Goal: Information Seeking & Learning: Learn about a topic

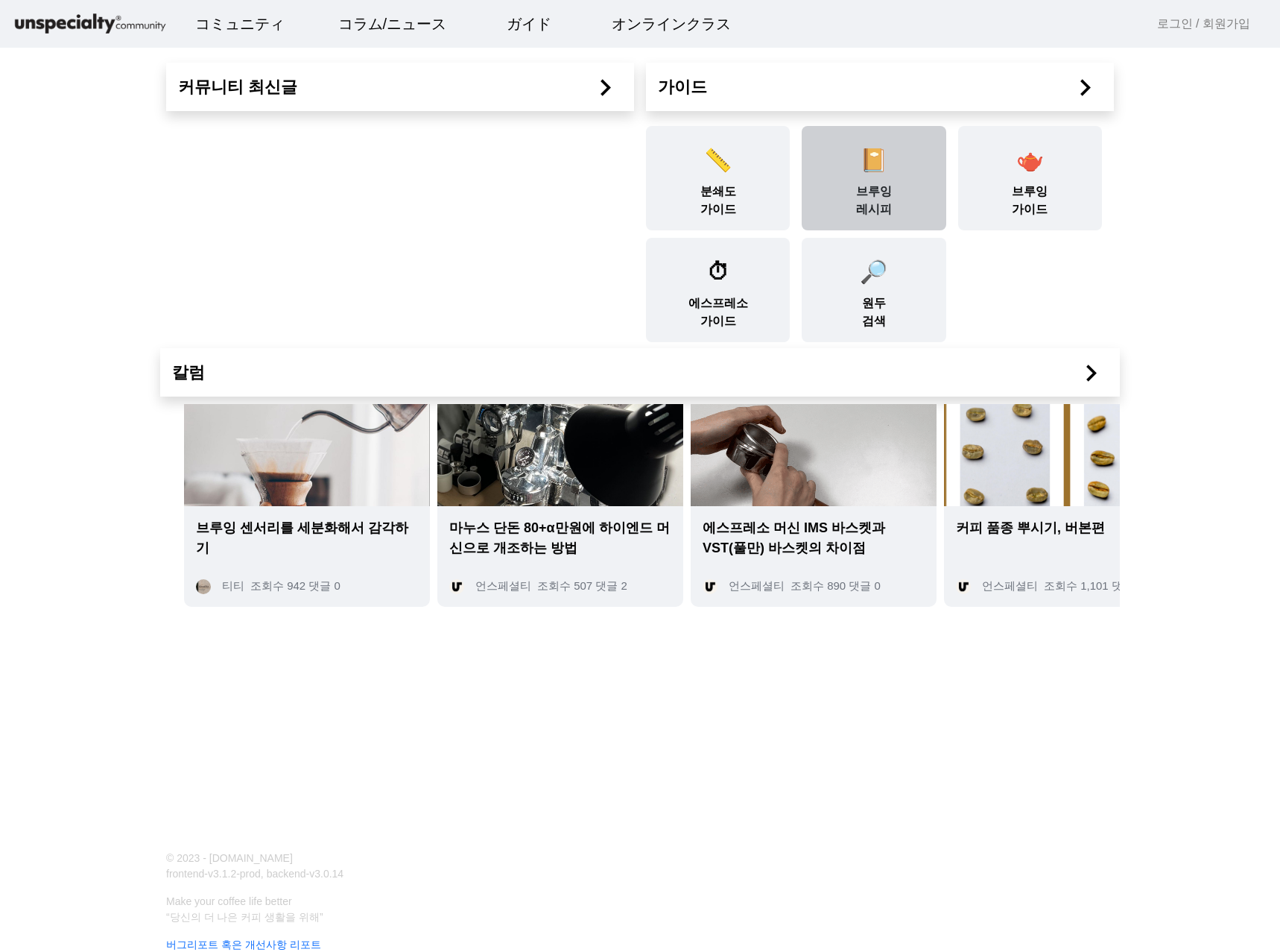
click at [892, 191] on div "📔 브루잉 레시피" at bounding box center [874, 178] width 144 height 104
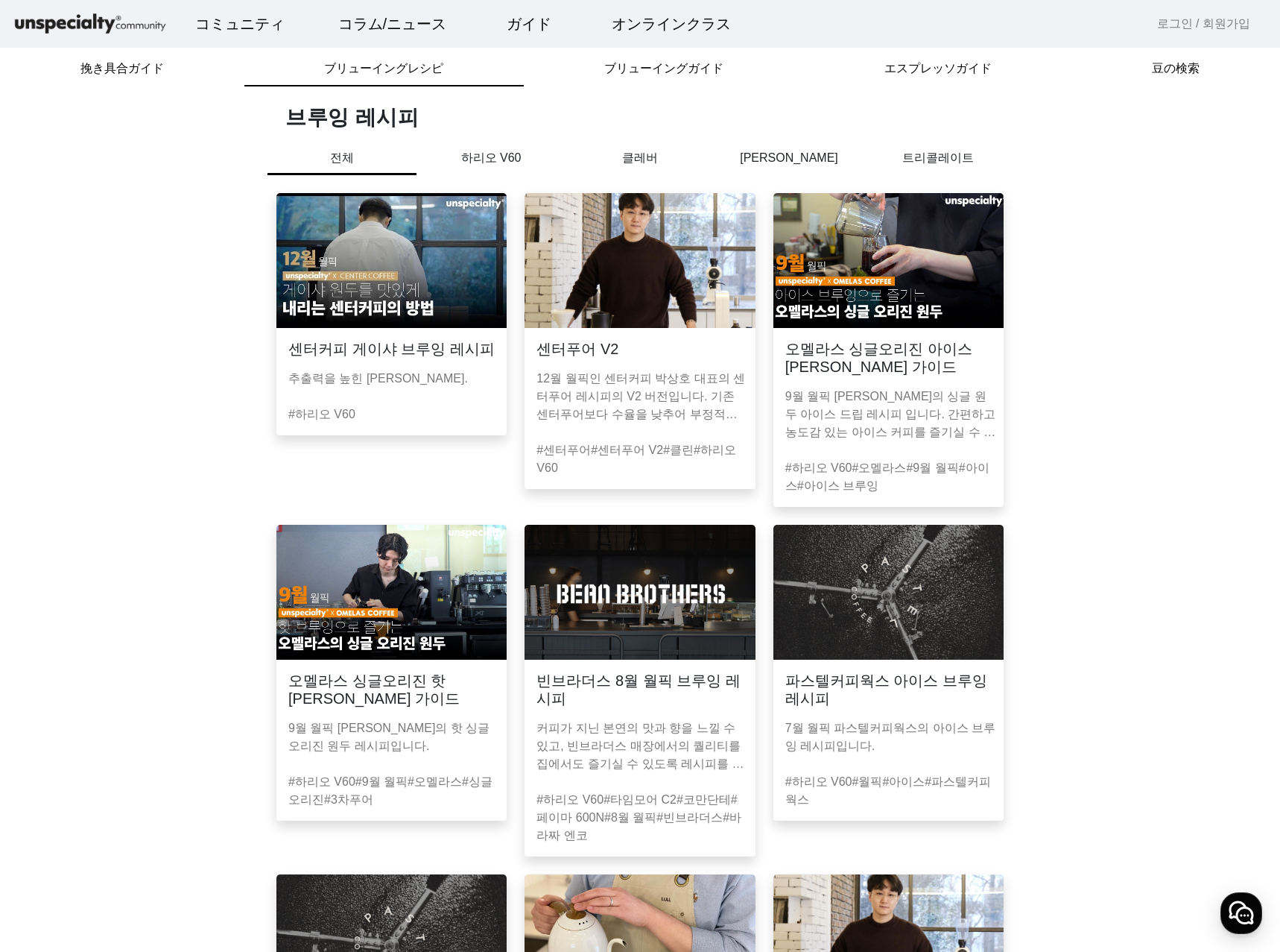
click at [514, 159] on p "하리오 V60" at bounding box center [491, 158] width 149 height 18
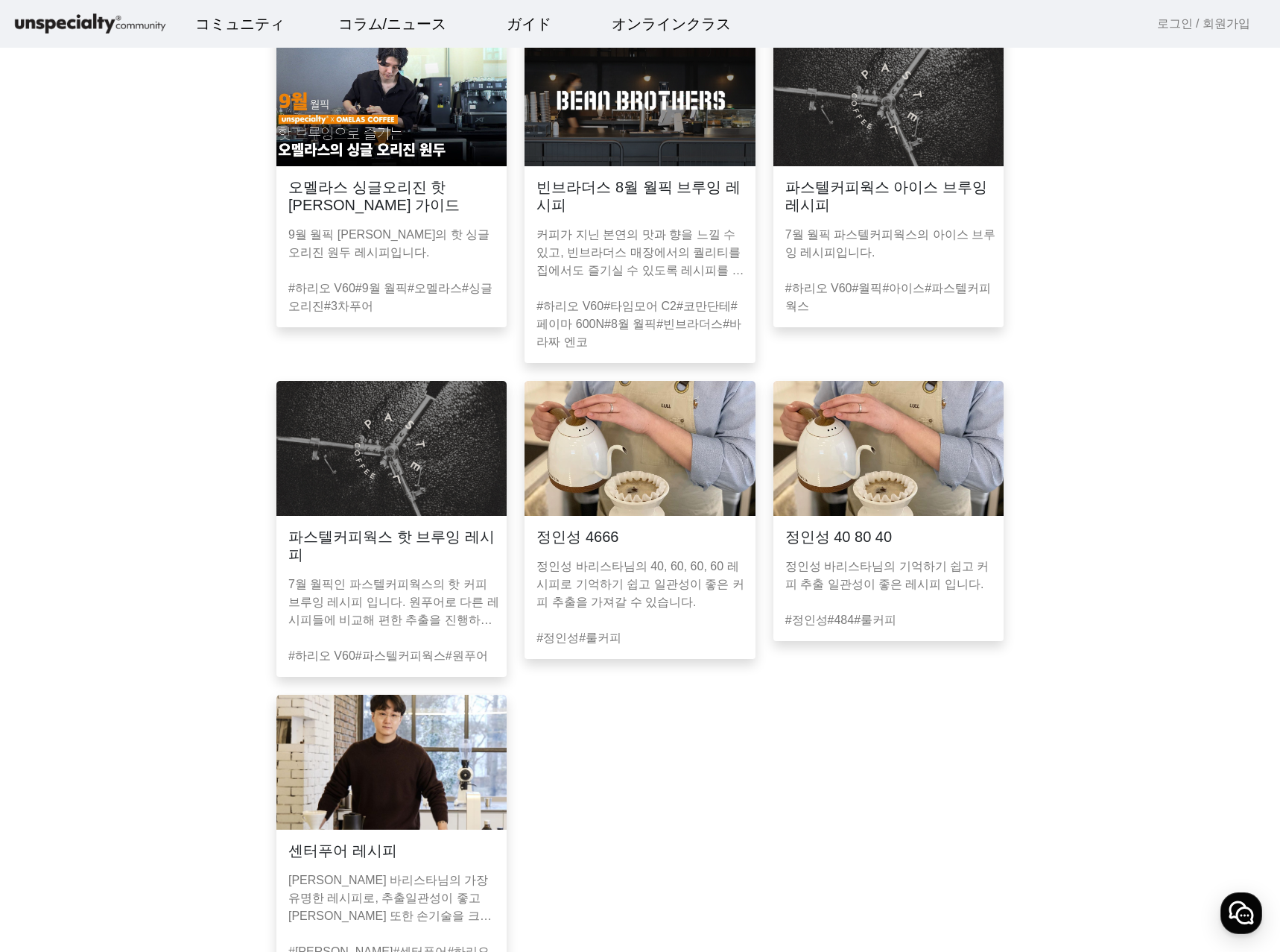
scroll to position [521, 0]
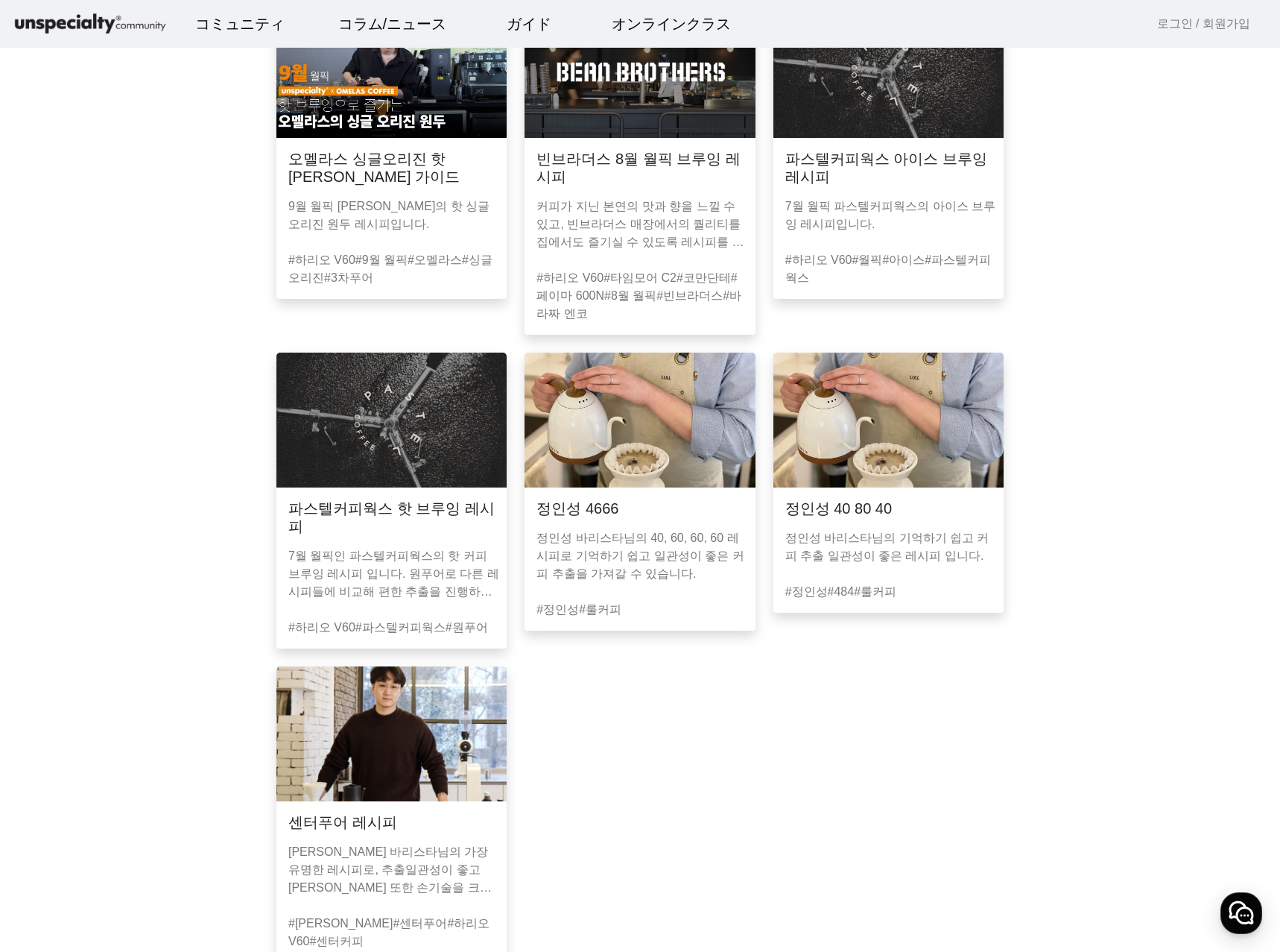
click at [867, 176] on h3 "파스텔커피웍스 아이스 브루잉 레시피" at bounding box center [889, 167] width 207 height 35
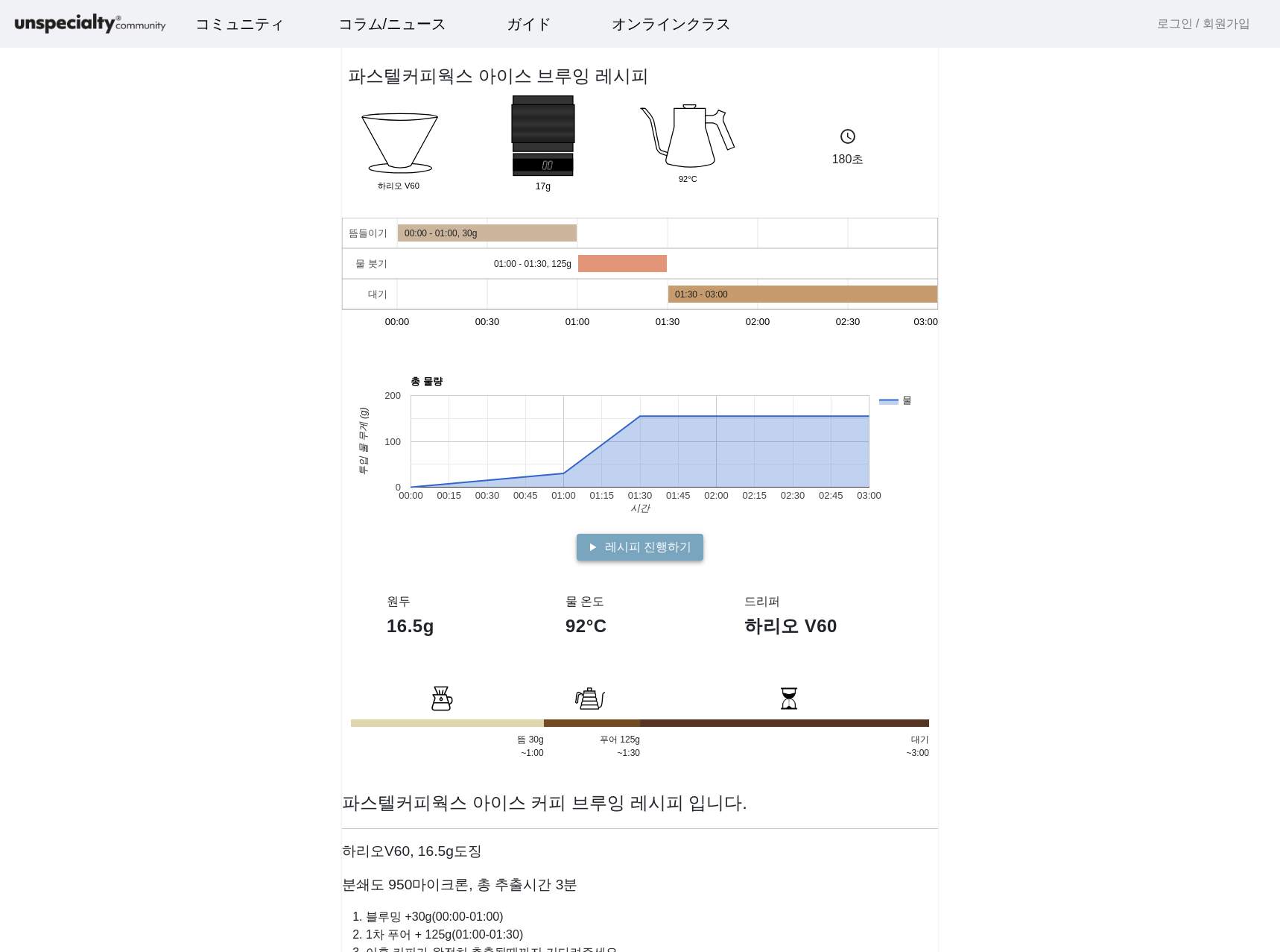
click at [654, 559] on span at bounding box center [640, 547] width 127 height 35
